Goal: Information Seeking & Learning: Learn about a topic

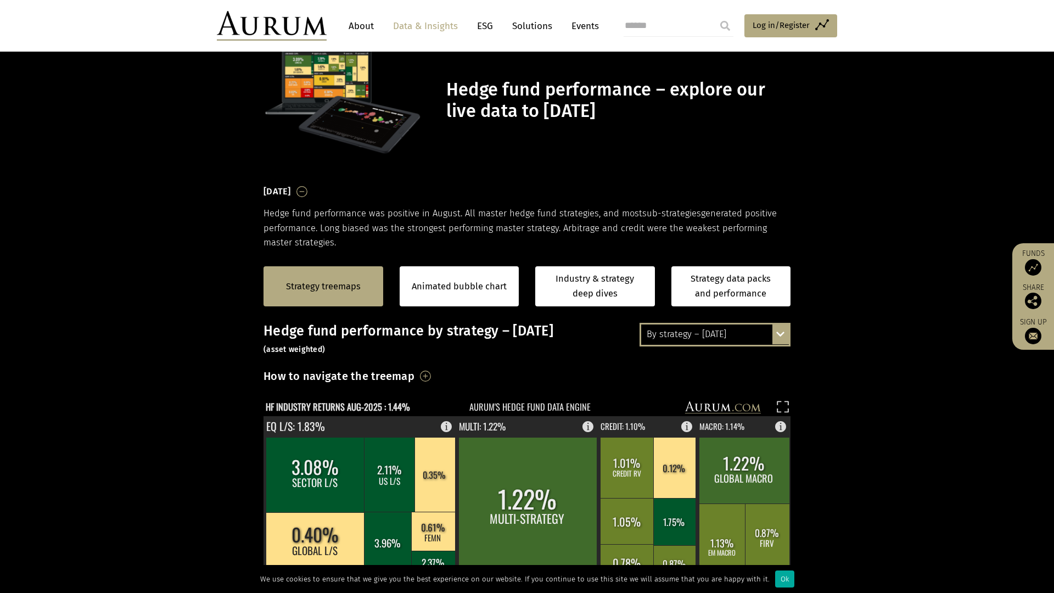
scroll to position [188, 0]
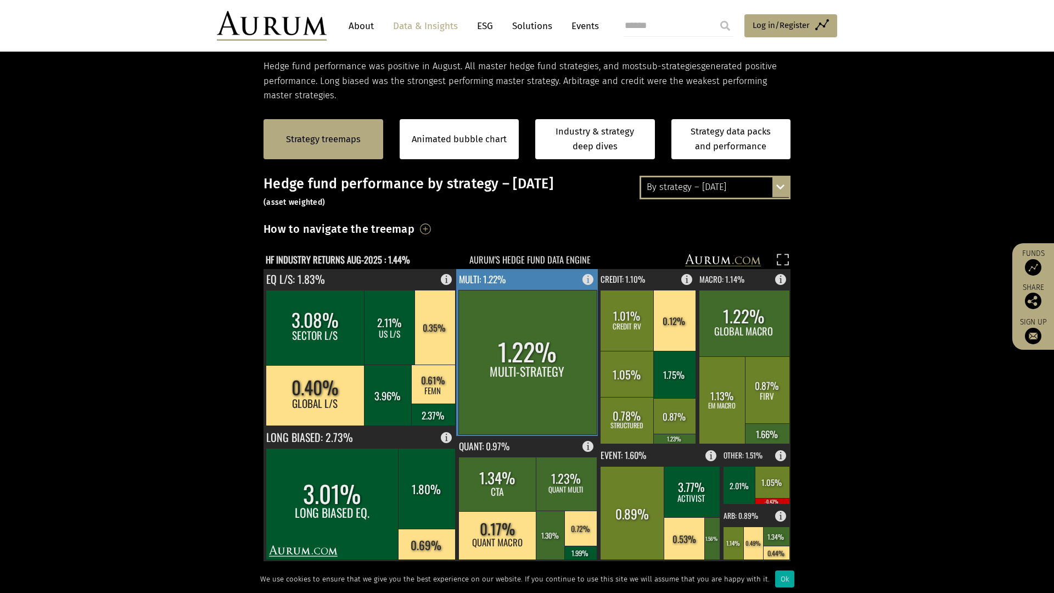
click at [558, 362] on rect at bounding box center [527, 362] width 138 height 144
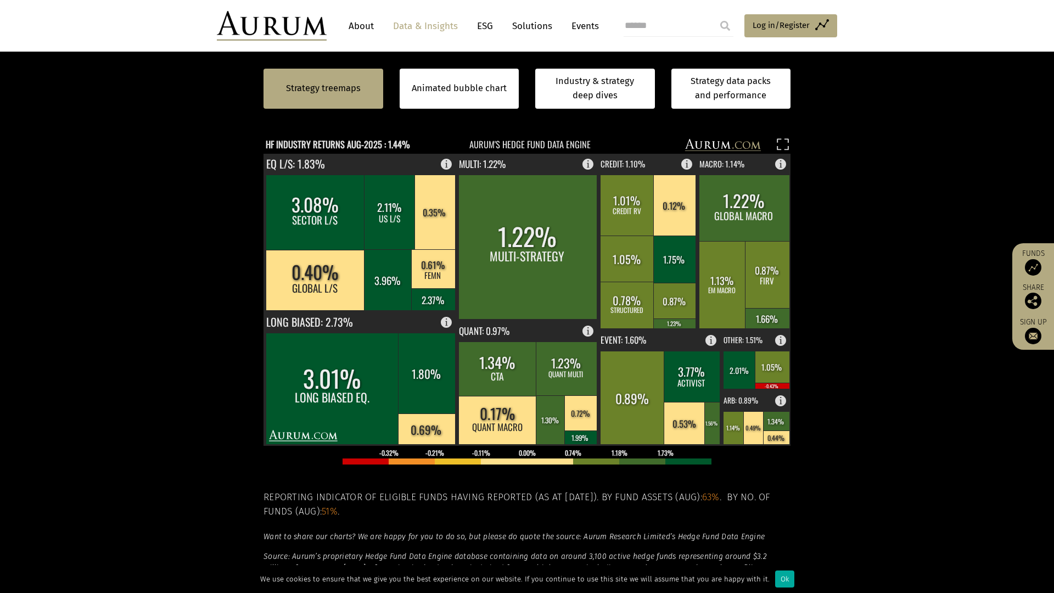
scroll to position [259, 0]
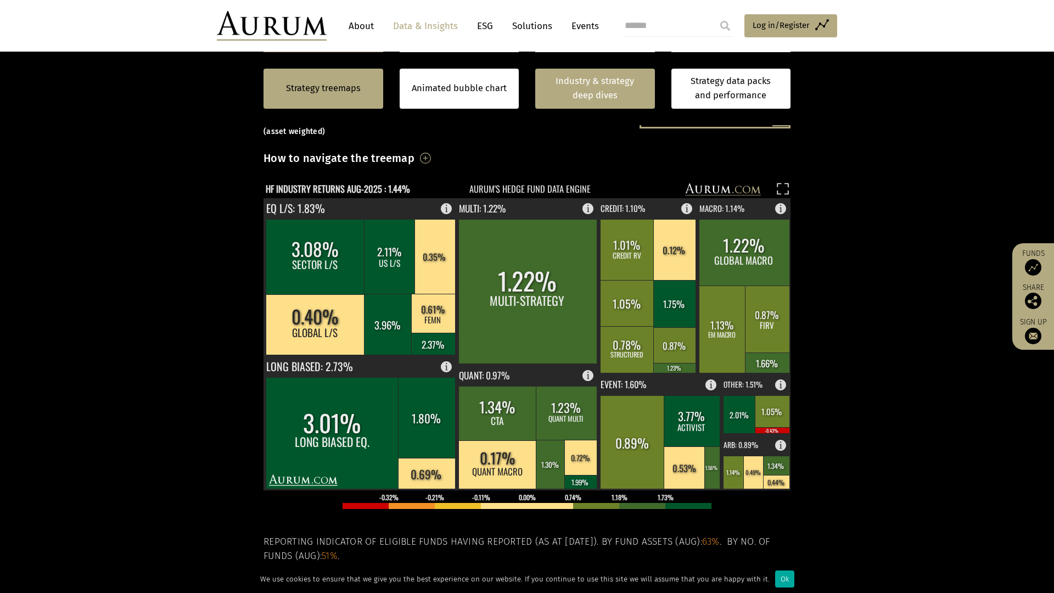
click at [600, 97] on link "Industry & strategy deep dives" at bounding box center [595, 89] width 120 height 40
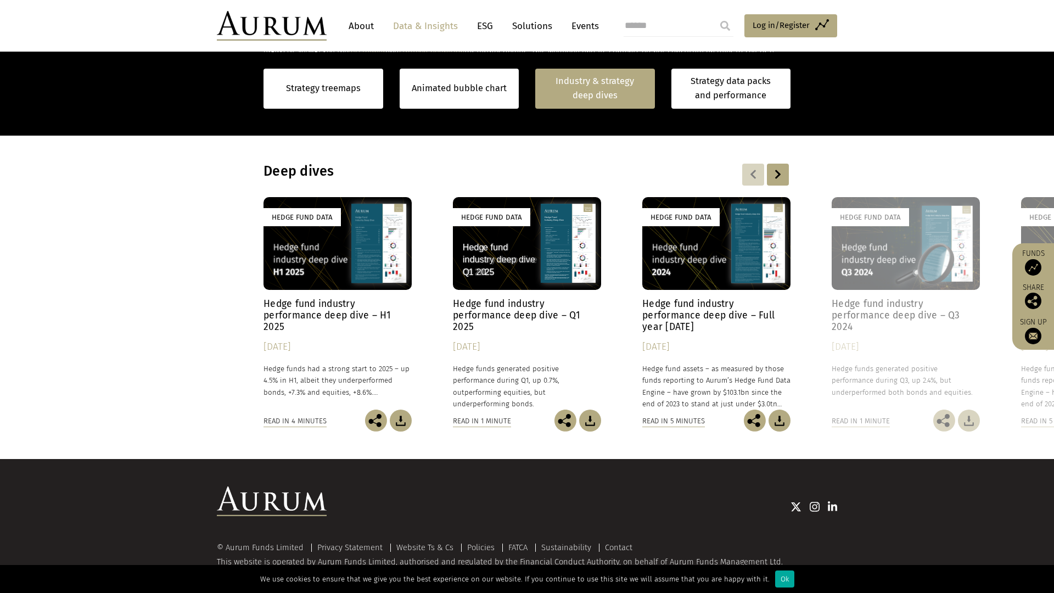
scroll to position [852, 0]
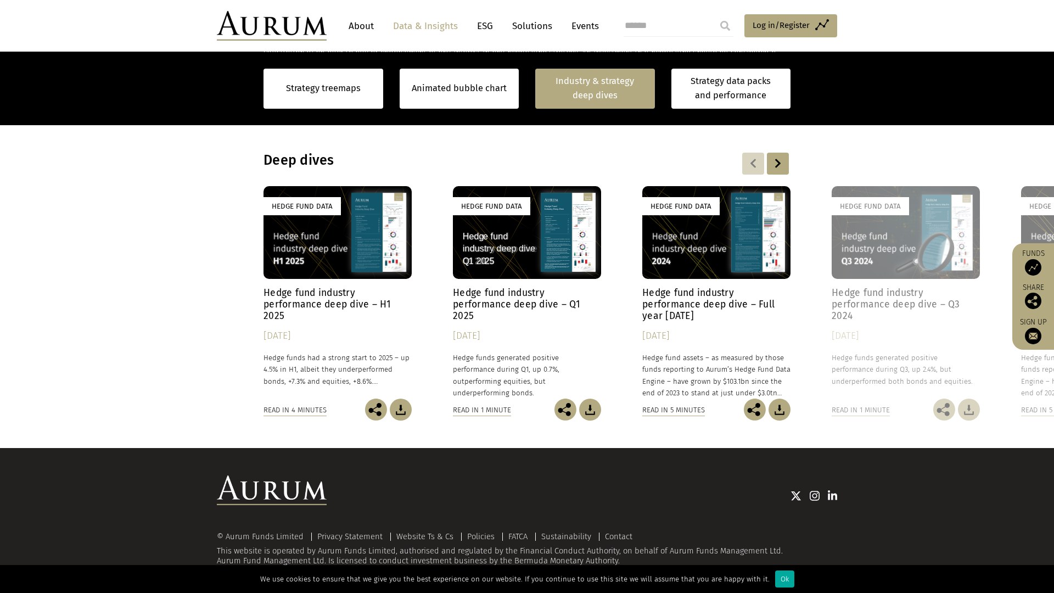
click at [889, 259] on div "Hedge Fund Data" at bounding box center [906, 232] width 148 height 93
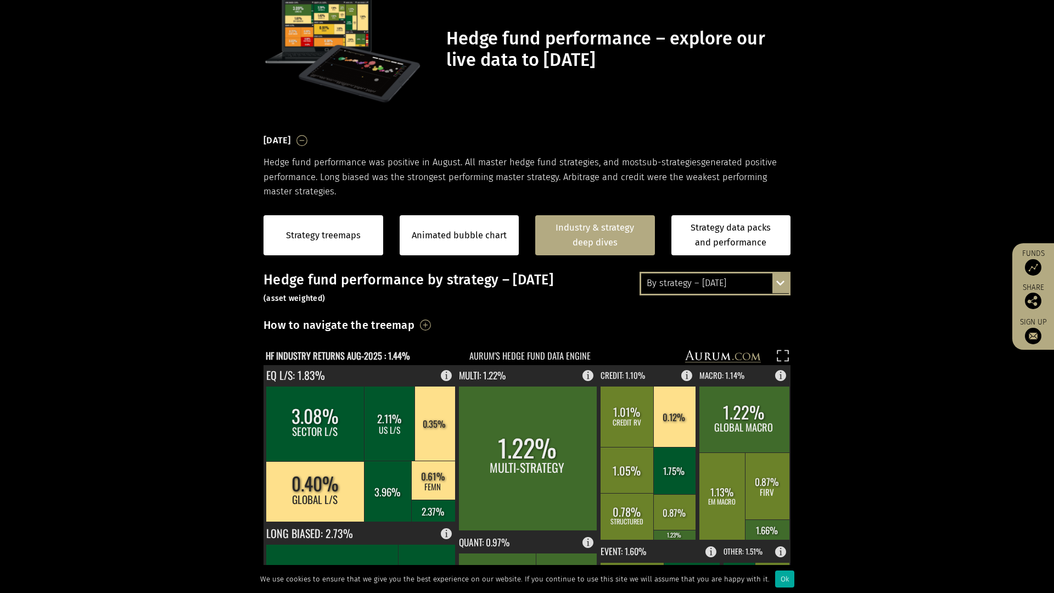
scroll to position [0, 0]
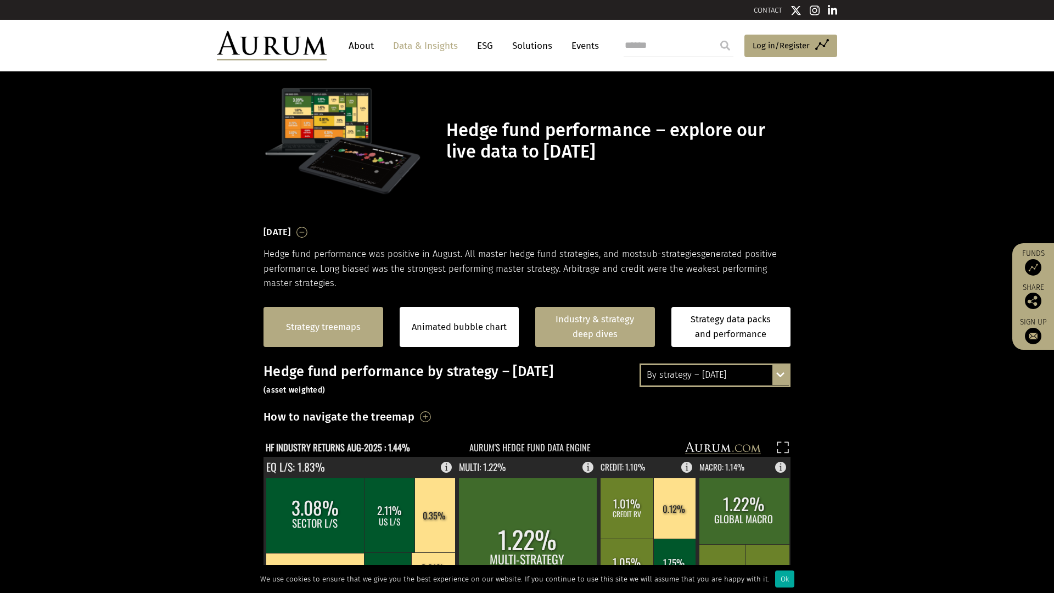
click at [351, 333] on link "Strategy treemaps" at bounding box center [323, 327] width 75 height 14
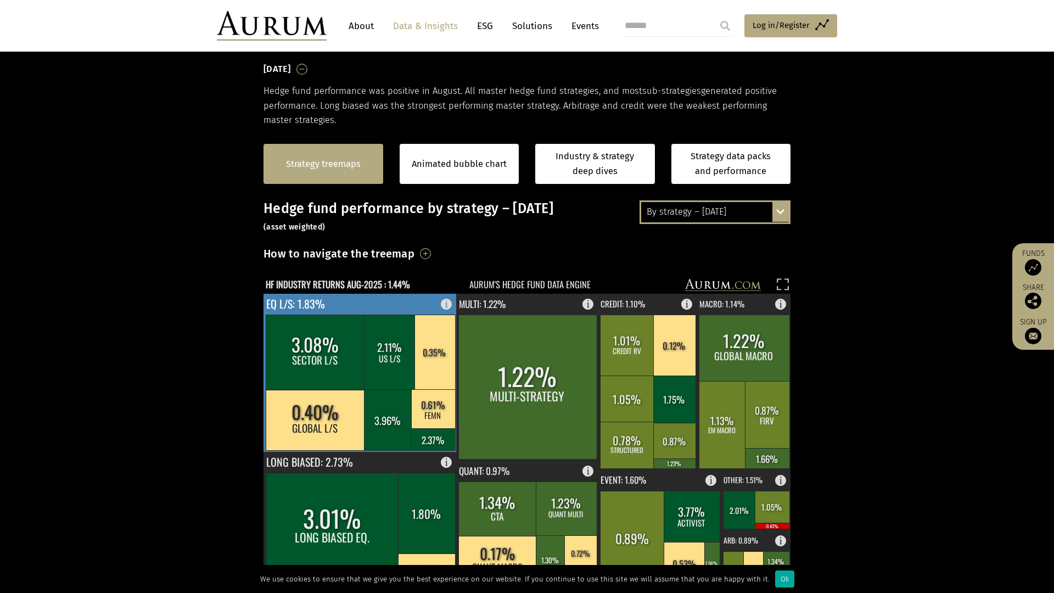
scroll to position [166, 0]
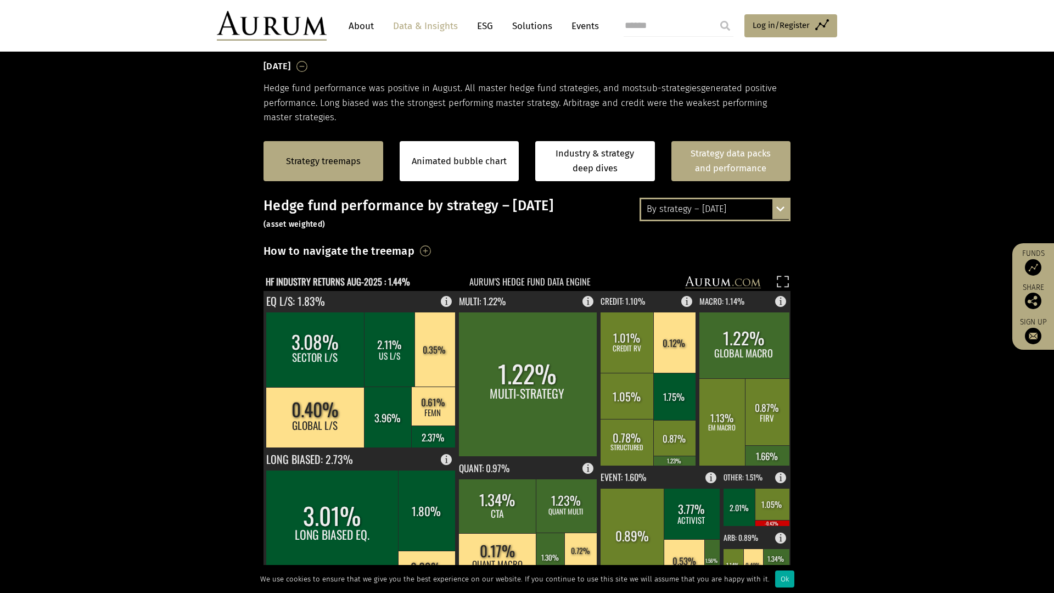
click at [709, 165] on link "Strategy data packs and performance" at bounding box center [731, 161] width 120 height 40
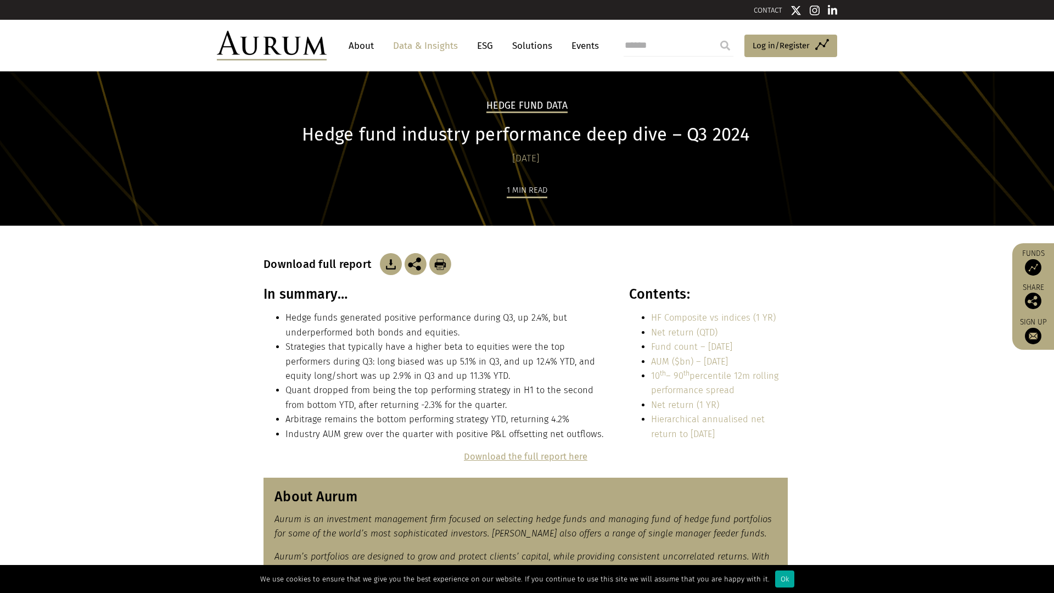
click at [530, 45] on link "Solutions" at bounding box center [532, 46] width 51 height 20
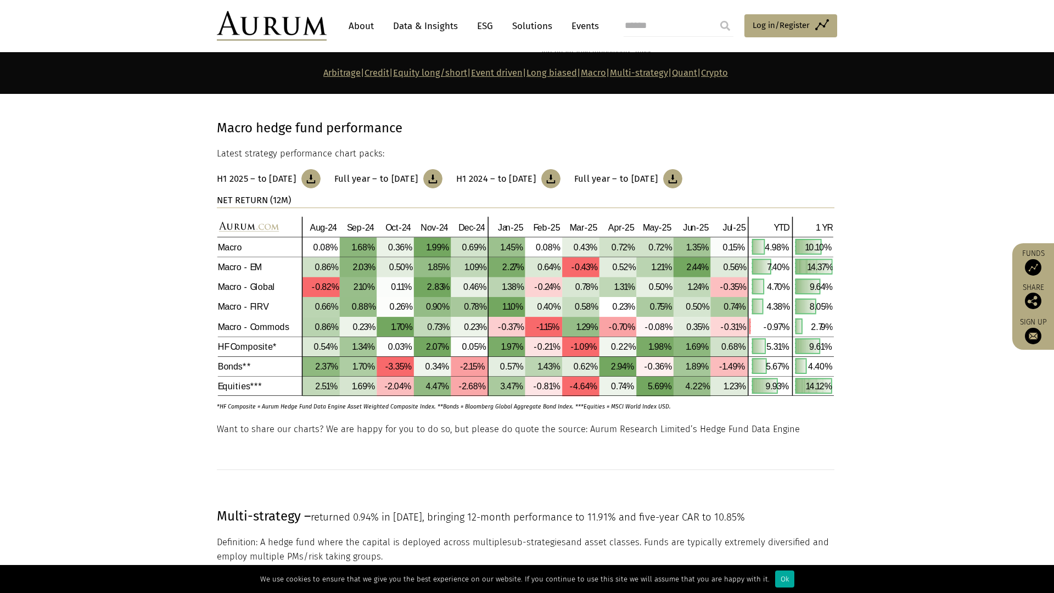
scroll to position [3927, 0]
